Goal: Information Seeking & Learning: Learn about a topic

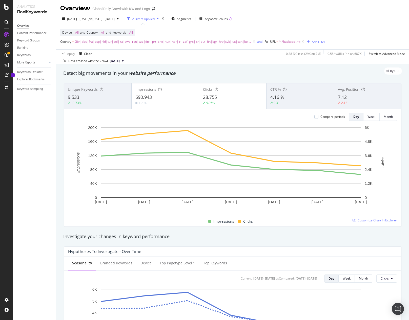
click at [279, 42] on span "^.*backpack.*$" at bounding box center [290, 41] width 22 height 7
paste input "840i"
type input "840ik"
click at [312, 75] on div "button" at bounding box center [309, 73] width 7 height 3
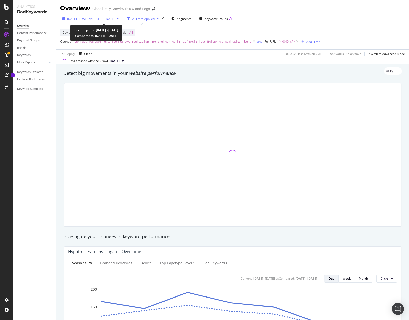
click at [109, 18] on span "vs [DATE] - [DATE]" at bounding box center [101, 19] width 25 height 4
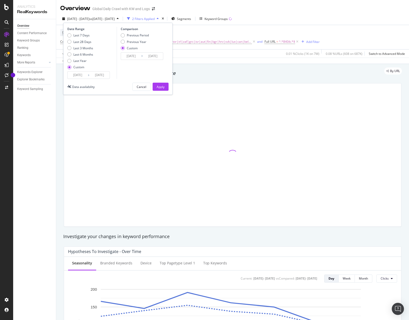
click at [96, 73] on input "[DATE]" at bounding box center [99, 75] width 20 height 7
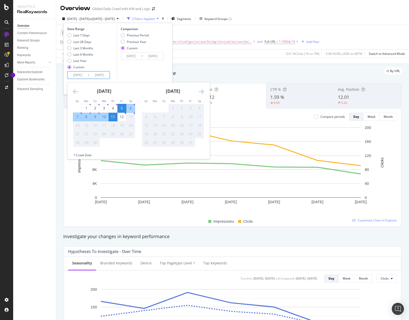
click at [77, 92] on icon "Move backward to switch to the previous month." at bounding box center [75, 91] width 5 height 6
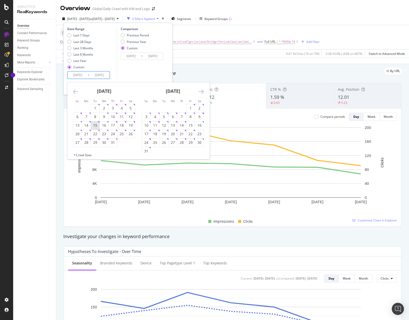
click at [96, 123] on div "15" at bounding box center [95, 125] width 9 height 5
type input "[DATE]"
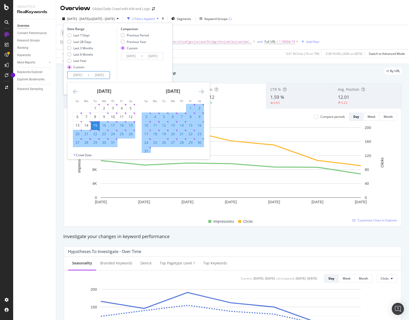
click at [202, 88] on icon "Move forward to switch to the next month." at bounding box center [200, 91] width 5 height 6
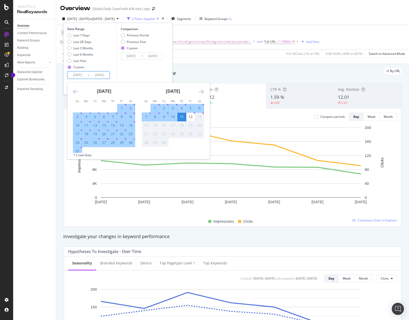
click at [183, 118] on div "11" at bounding box center [181, 116] width 9 height 5
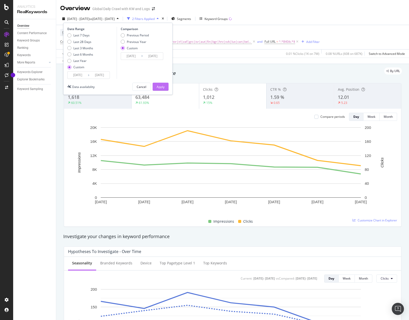
click at [163, 88] on div "Apply" at bounding box center [160, 87] width 8 height 4
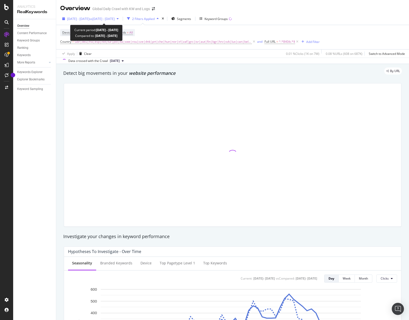
click at [115, 19] on span "vs [DATE] - [DATE]" at bounding box center [101, 19] width 25 height 4
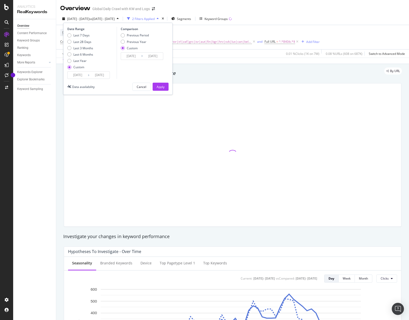
click at [138, 58] on input "[DATE]" at bounding box center [131, 56] width 20 height 7
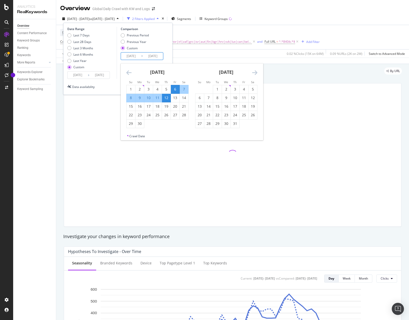
click at [127, 74] on icon "Move backward to switch to the previous month." at bounding box center [128, 73] width 5 height 6
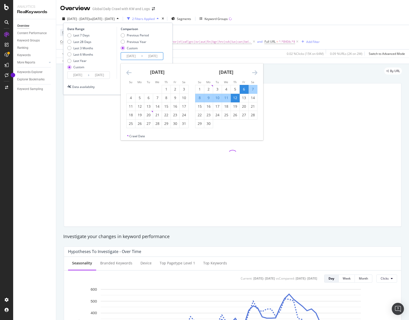
click at [127, 72] on icon "Move backward to switch to the previous month." at bounding box center [128, 73] width 5 height 6
click at [144, 106] on div "16" at bounding box center [148, 106] width 9 height 5
type input "[DATE]"
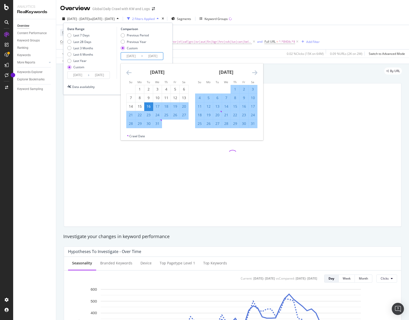
click at [253, 73] on icon "Move forward to switch to the next month." at bounding box center [254, 73] width 5 height 6
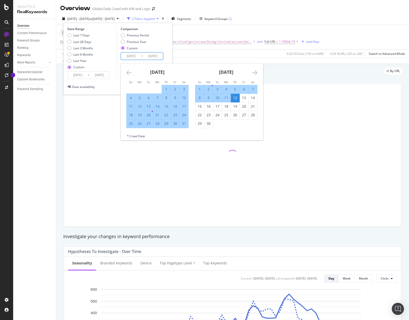
click at [233, 98] on div "12" at bounding box center [235, 97] width 9 height 5
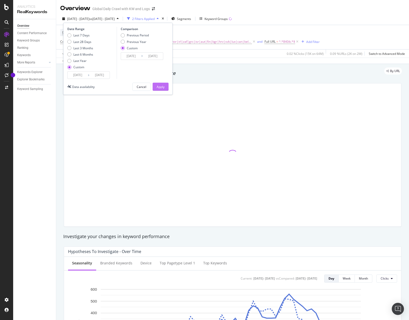
click at [163, 87] on div "Apply" at bounding box center [160, 87] width 8 height 4
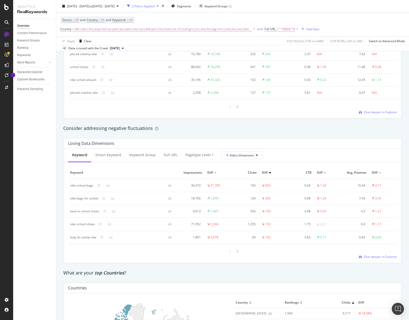
scroll to position [506, 0]
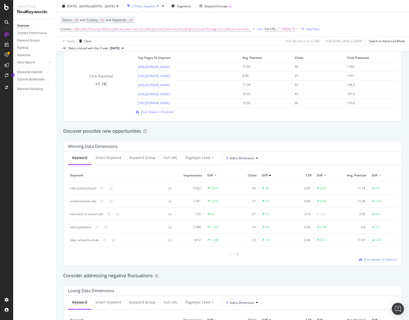
scroll to position [379, 0]
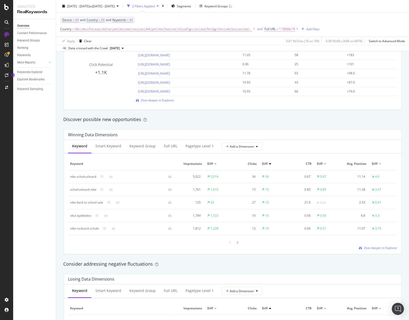
click at [284, 29] on span "^.*840ik.*$" at bounding box center [287, 29] width 16 height 7
type textarea "840ik"
